Goal: Task Accomplishment & Management: Complete application form

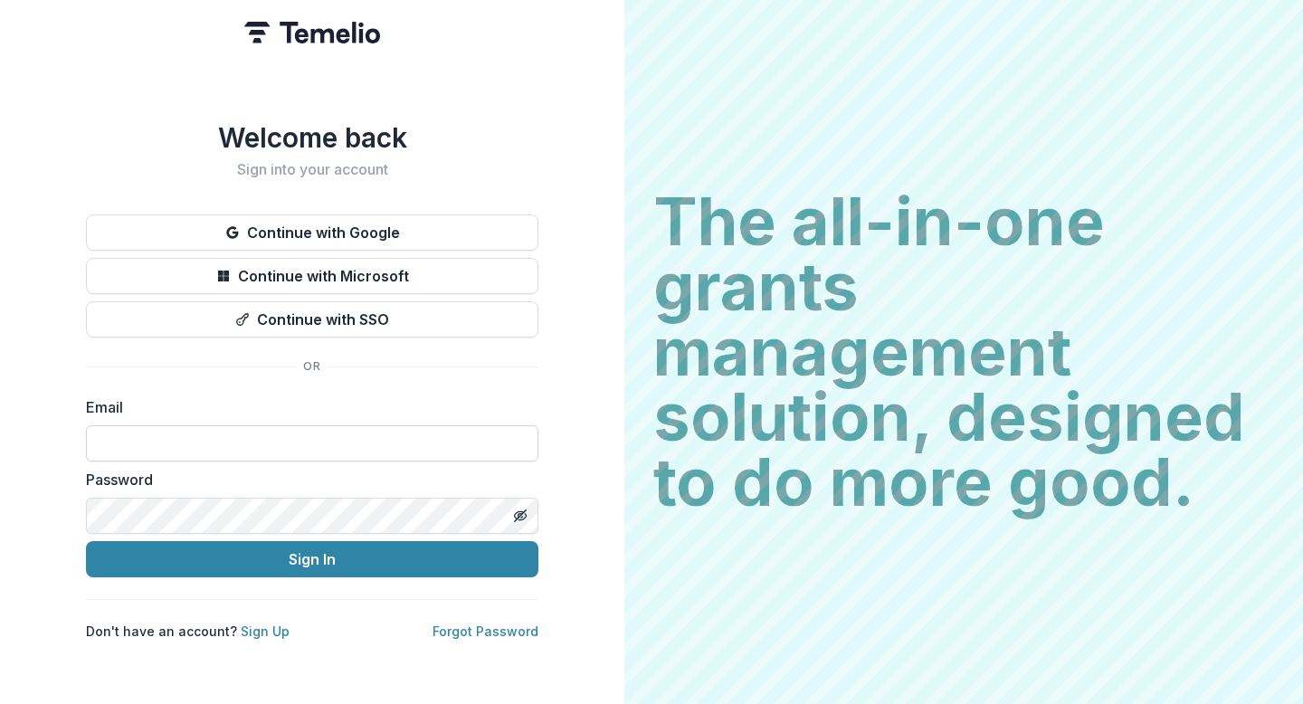
click at [193, 412] on input at bounding box center [312, 443] width 452 height 36
type input "**********"
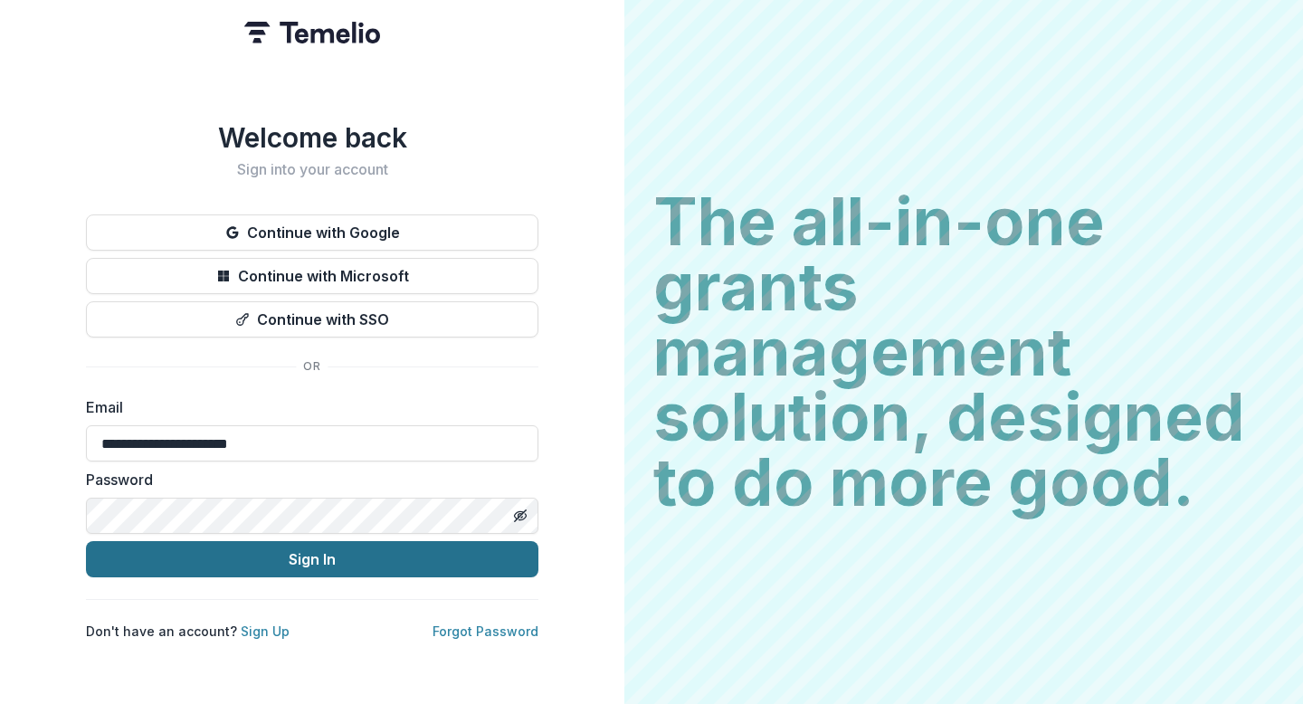
click at [369, 412] on button "Sign In" at bounding box center [312, 559] width 452 height 36
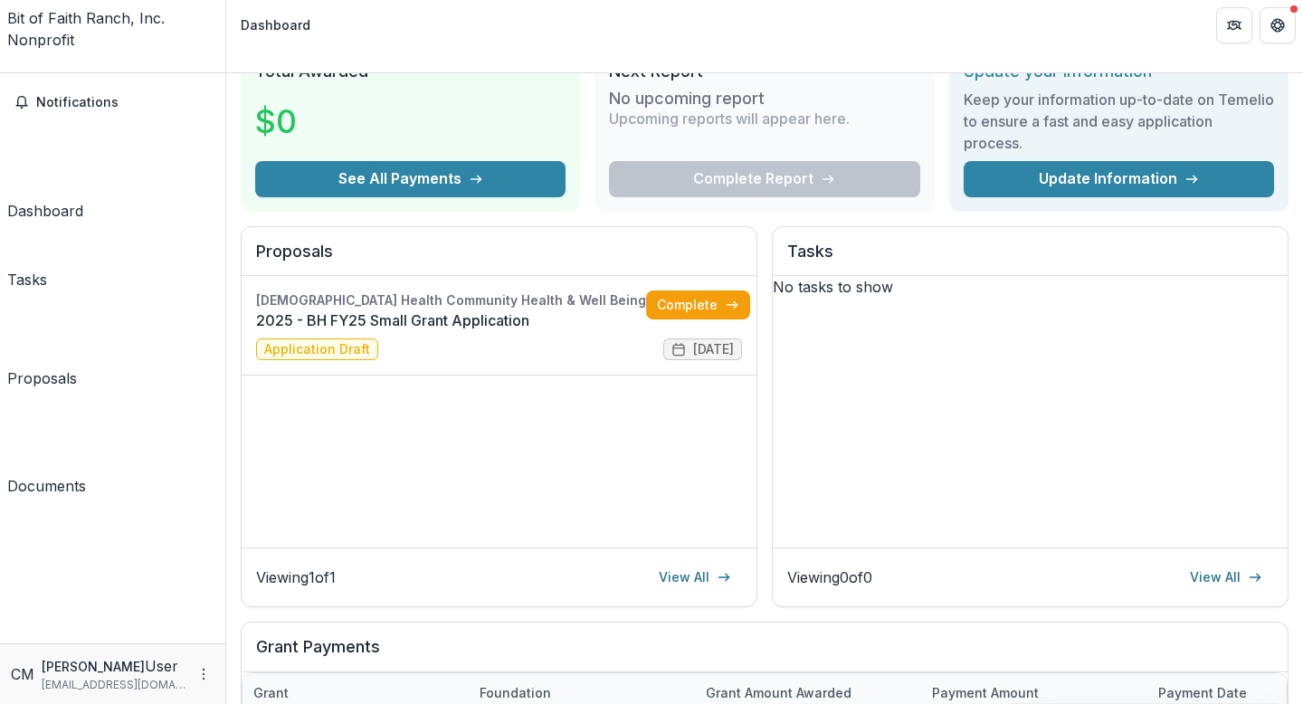
scroll to position [89, 0]
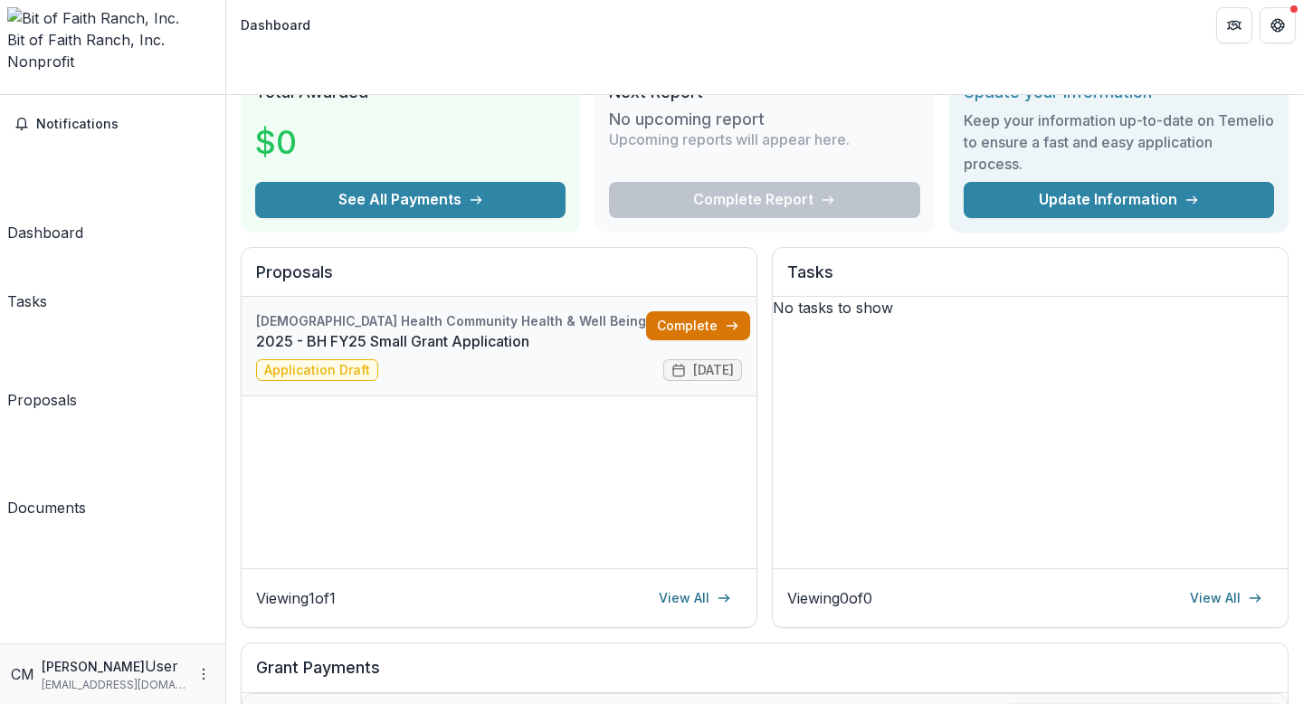
click at [694, 311] on link "Complete" at bounding box center [698, 325] width 104 height 29
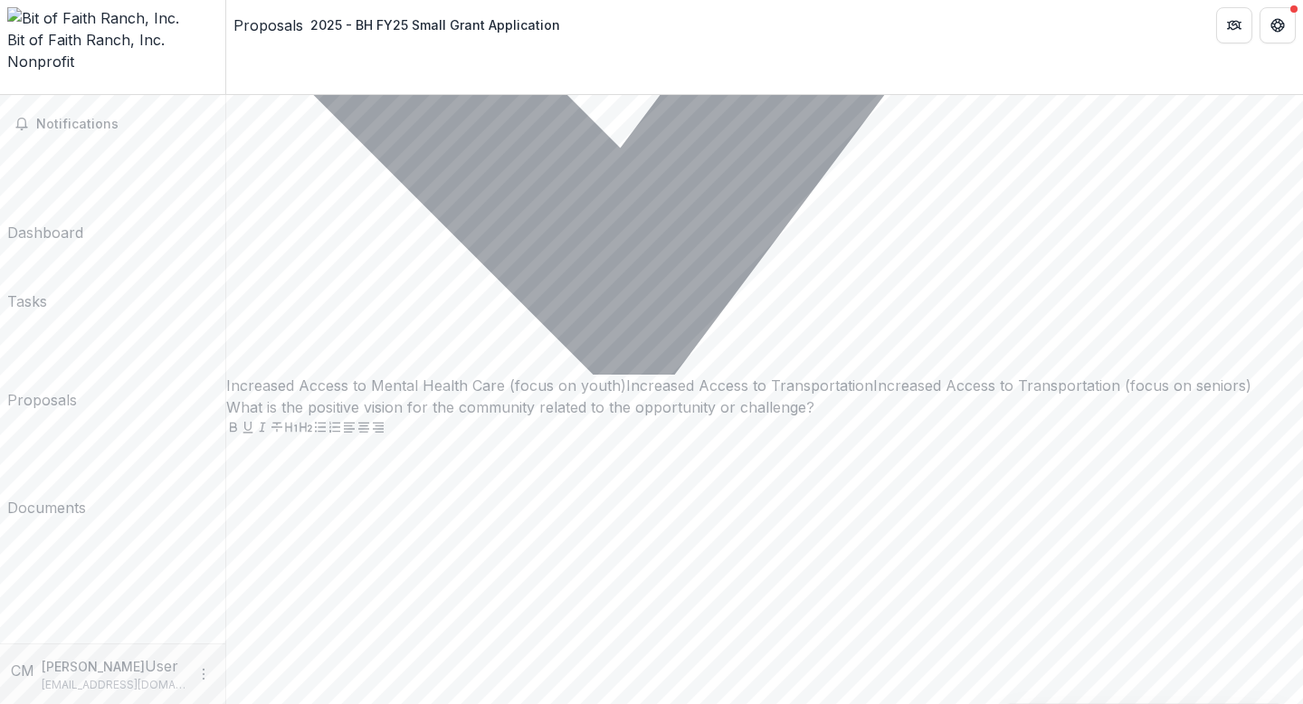
scroll to position [4812, 0]
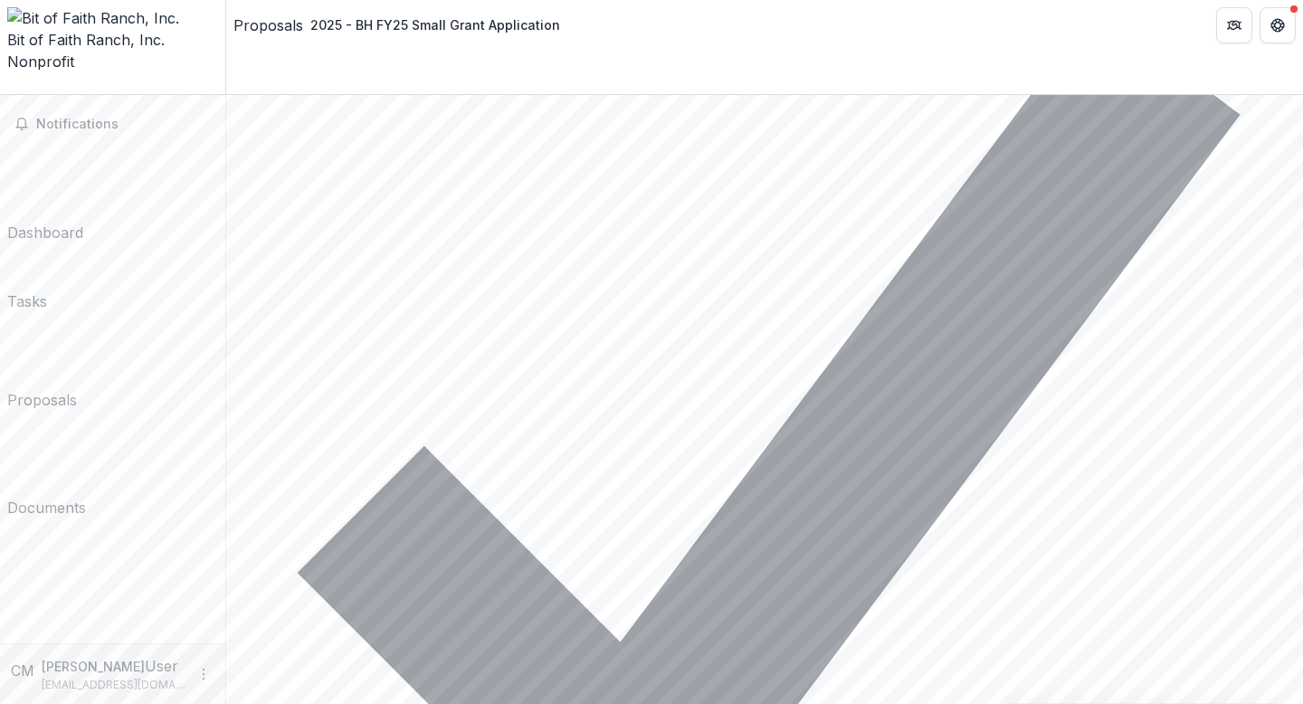
scroll to position [4285, 0]
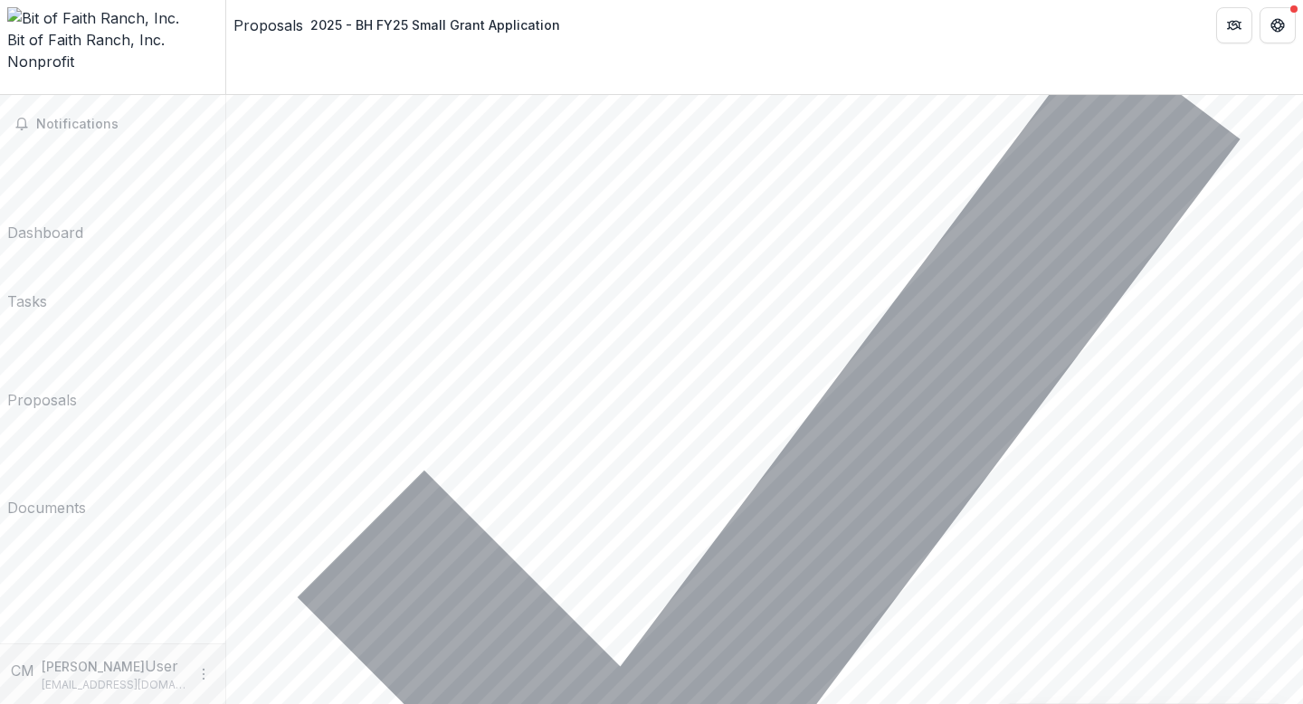
click at [86, 497] on div "Documents" at bounding box center [46, 508] width 79 height 22
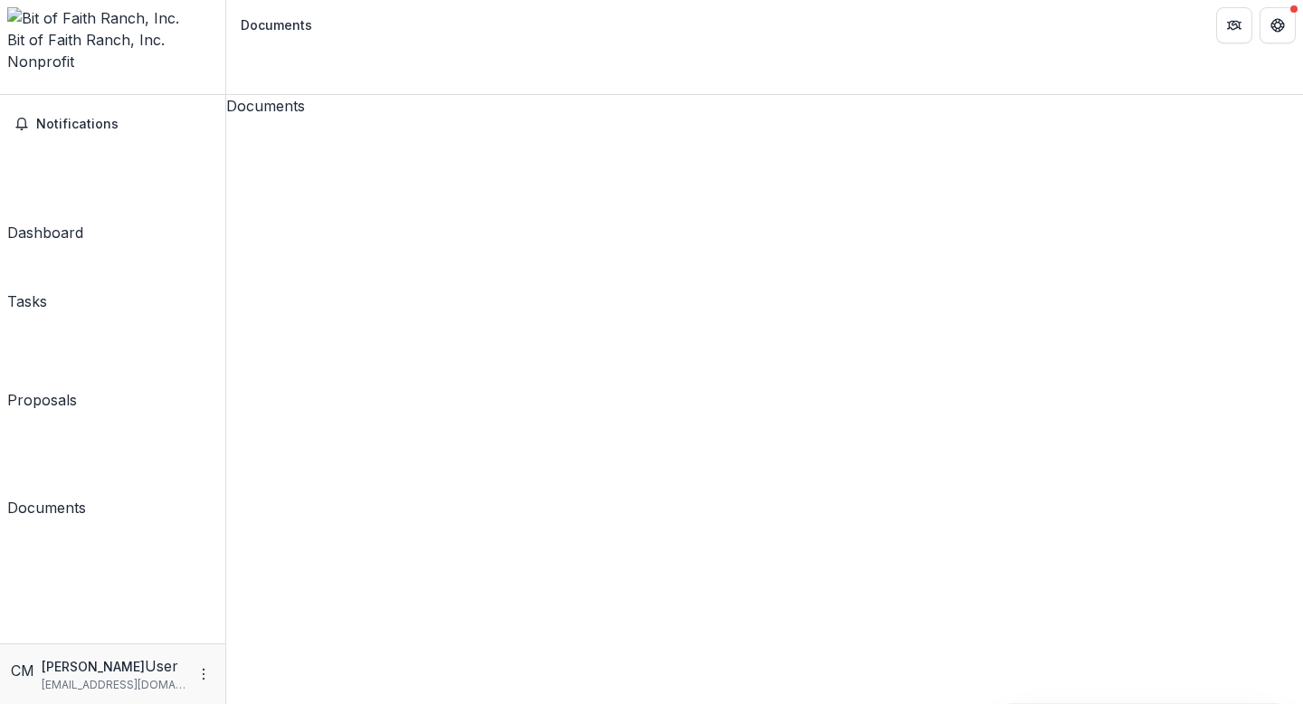
click at [423, 138] on div "2025 - BH FY25 Small Grant Application" at bounding box center [764, 684] width 1077 height 1135
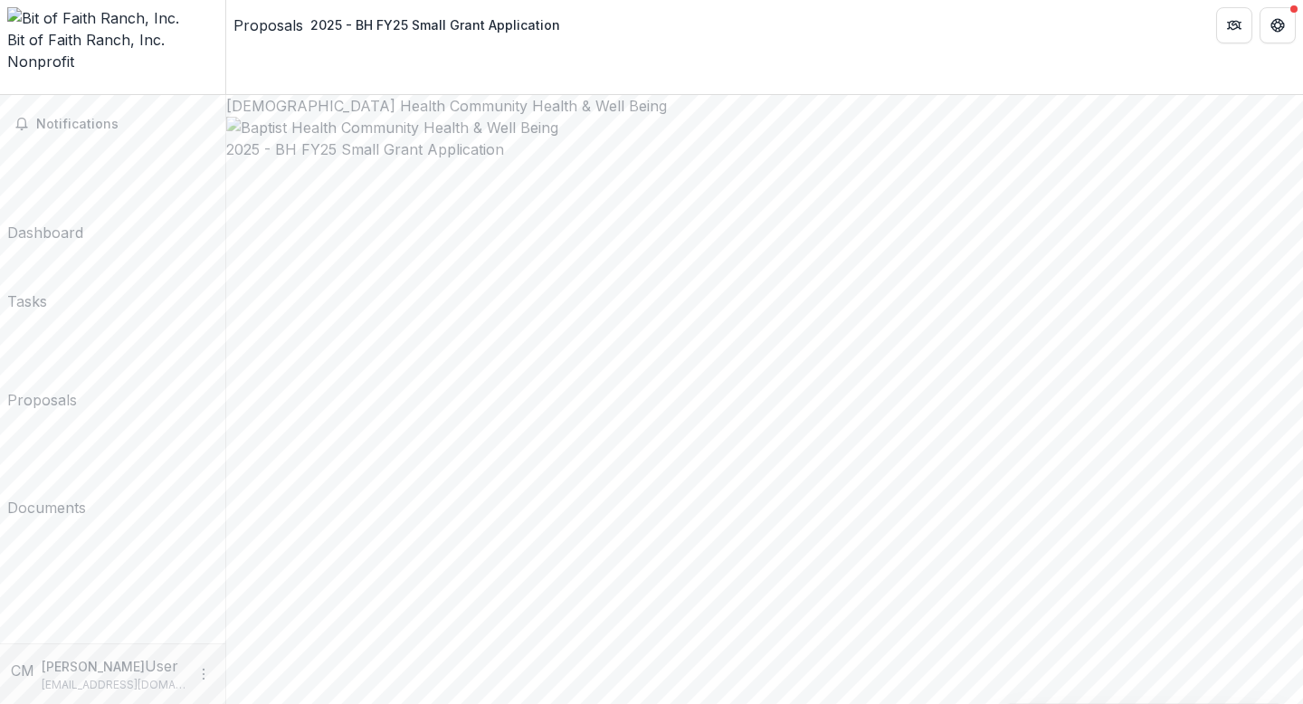
click at [62, 389] on div "Proposals" at bounding box center [42, 400] width 70 height 22
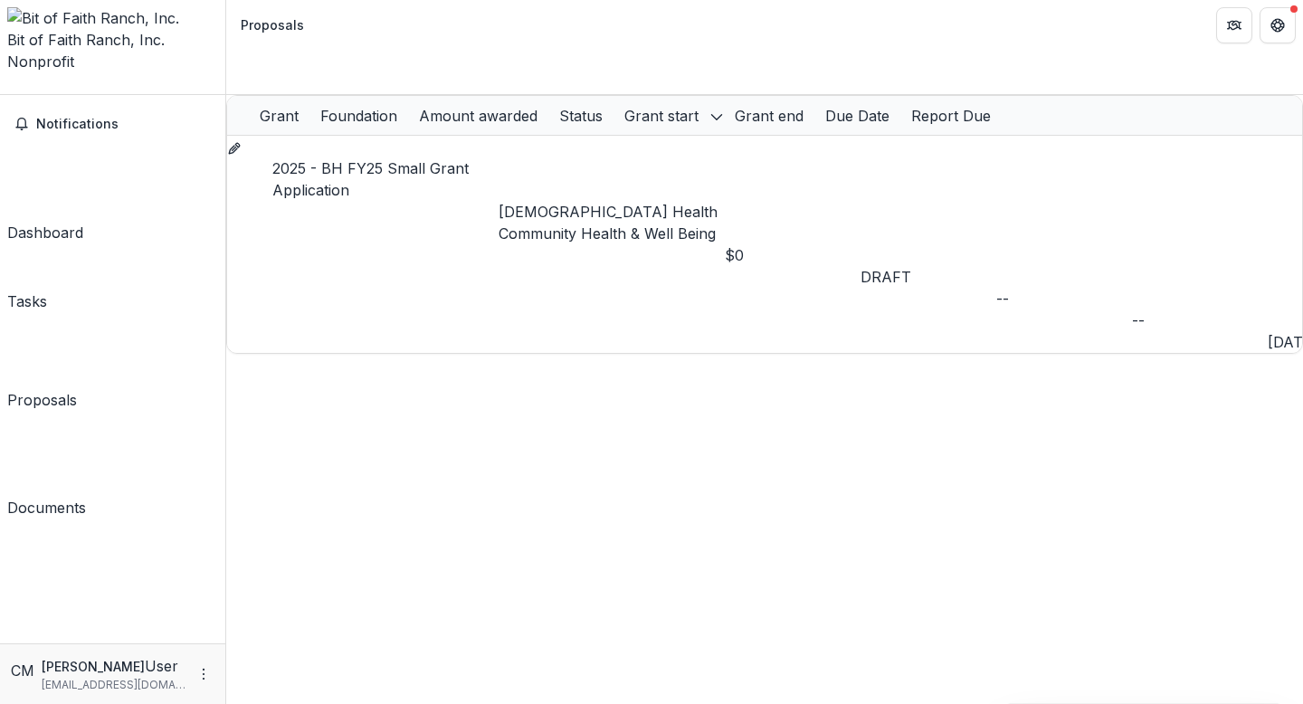
click at [80, 222] on div "Dashboard" at bounding box center [45, 233] width 76 height 22
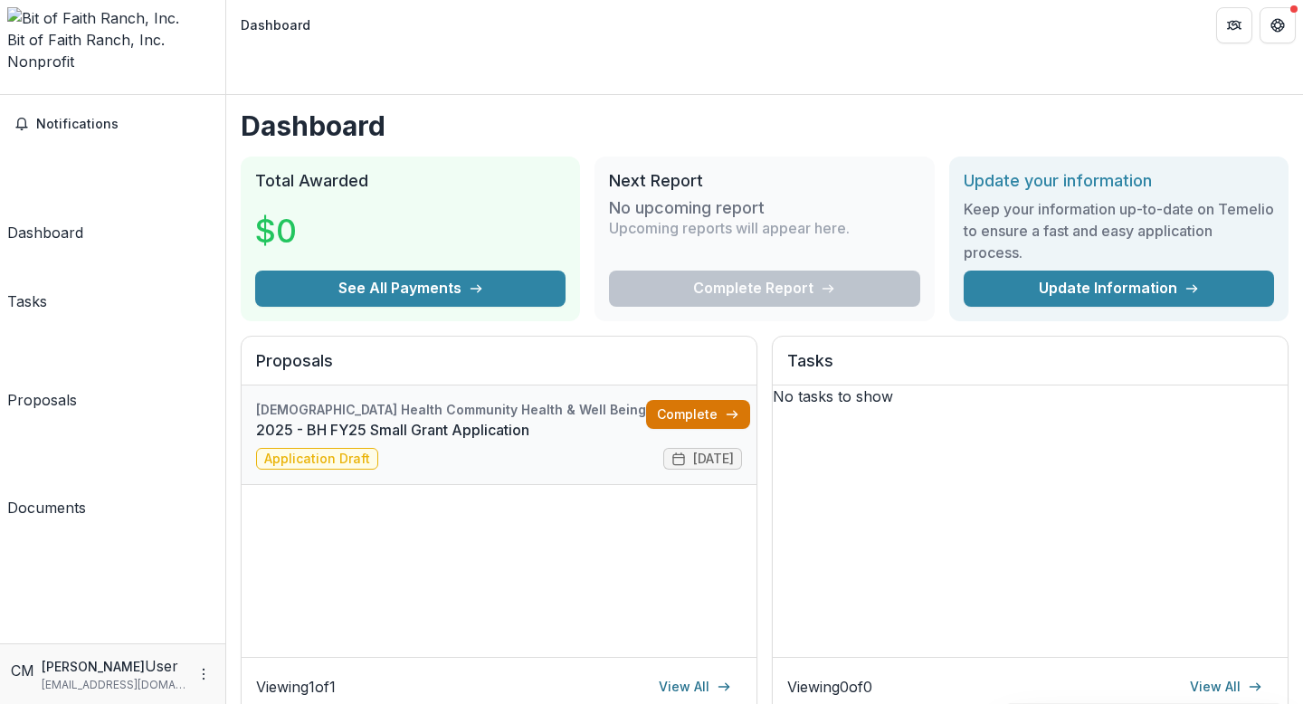
click at [682, 400] on link "Complete" at bounding box center [698, 414] width 104 height 29
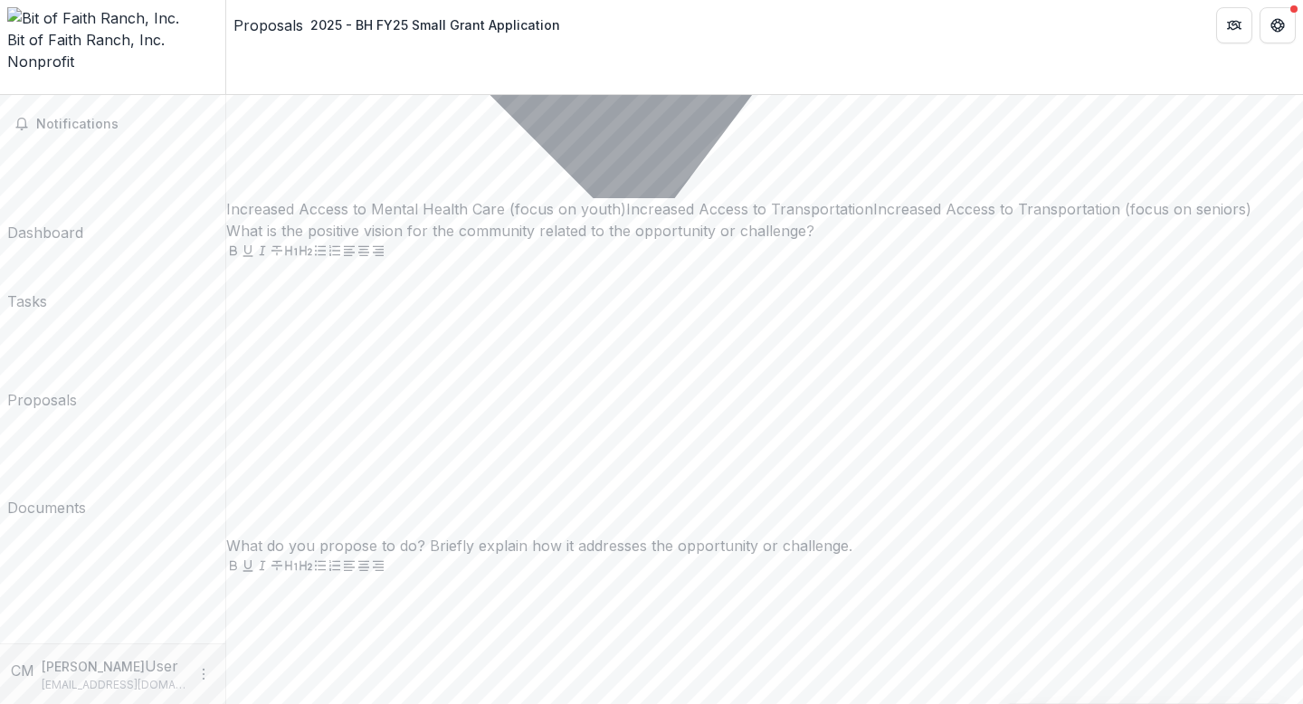
scroll to position [4985, 0]
type input "**********"
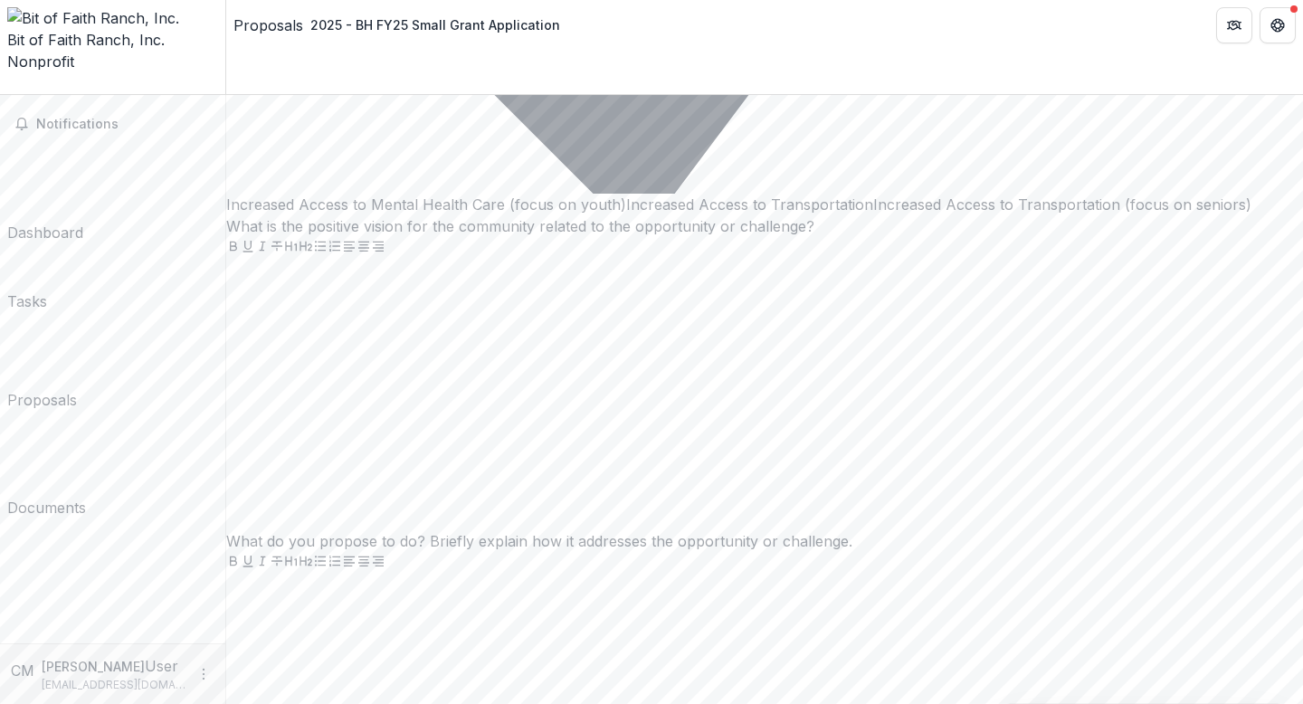
type input "**********"
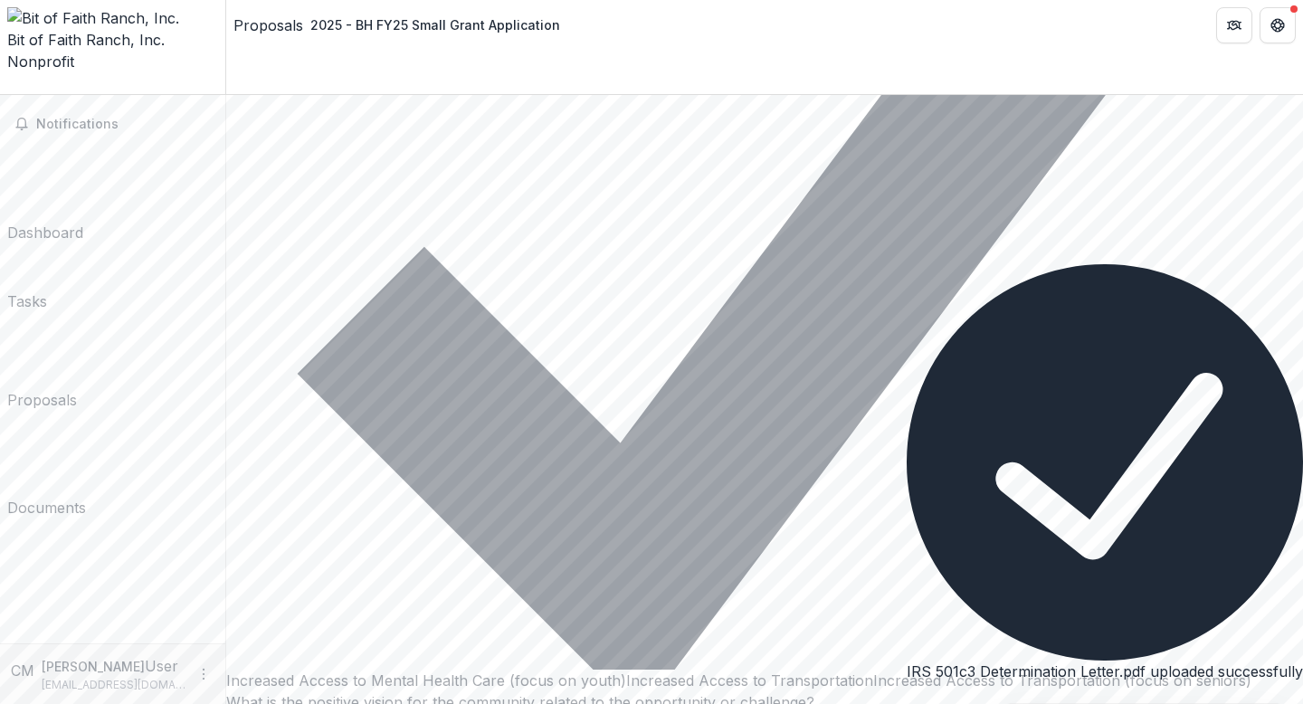
scroll to position [4492, 0]
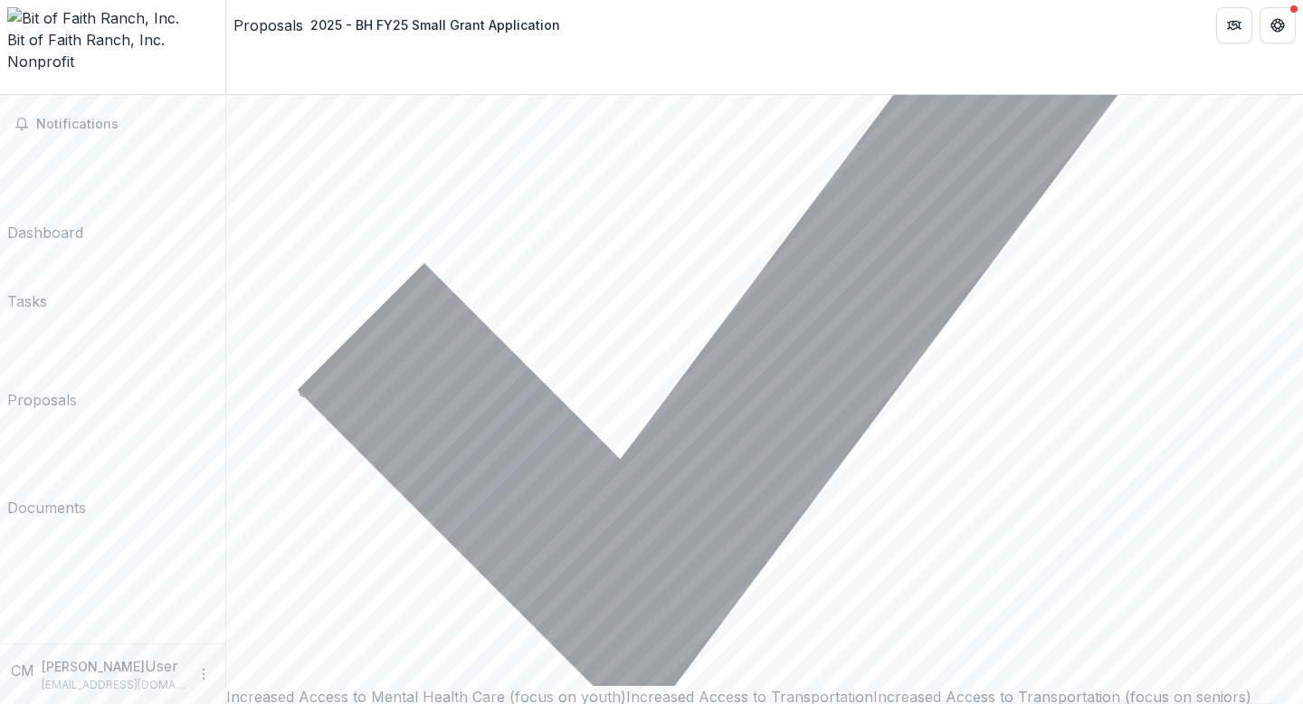
click at [1007, 25] on header "Proposals 2025 - BH FY25 Small Grant Application" at bounding box center [764, 25] width 1077 height 50
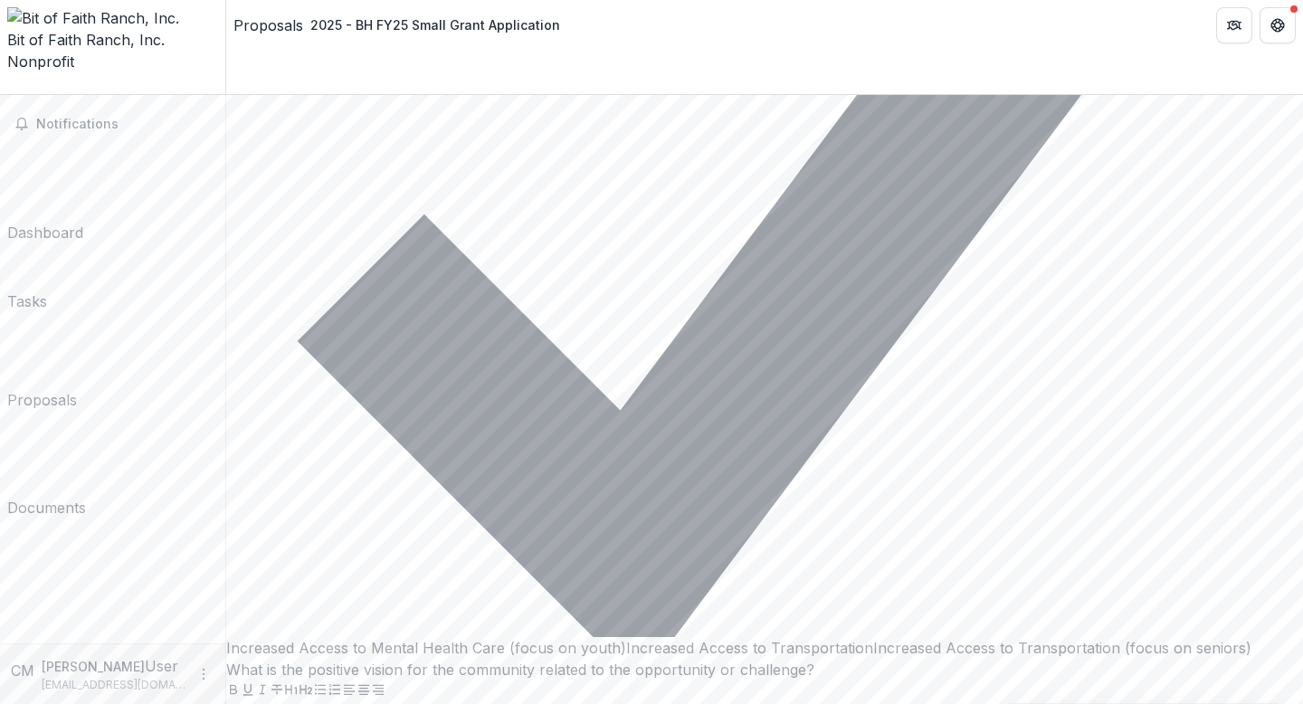
scroll to position [4544, 0]
